Goal: Check status

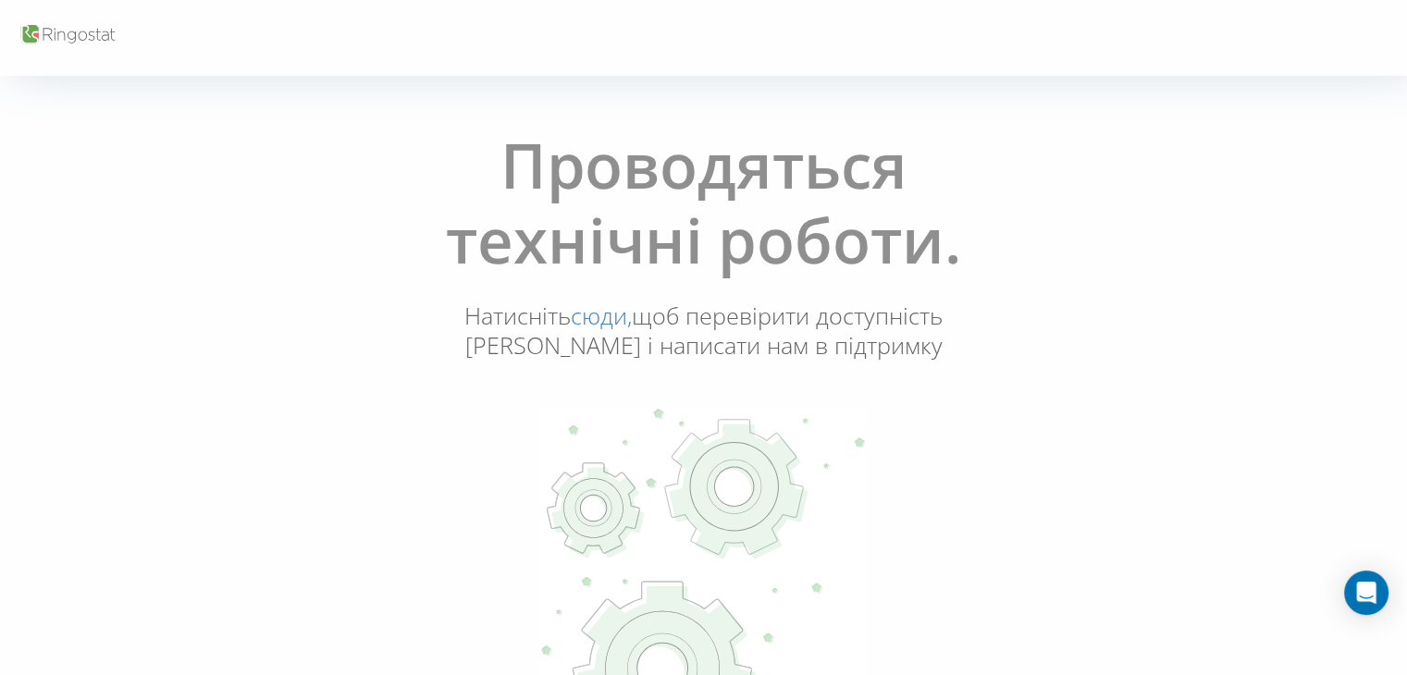
click at [596, 318] on link "сюди," at bounding box center [601, 315] width 61 height 31
